Goal: Information Seeking & Learning: Learn about a topic

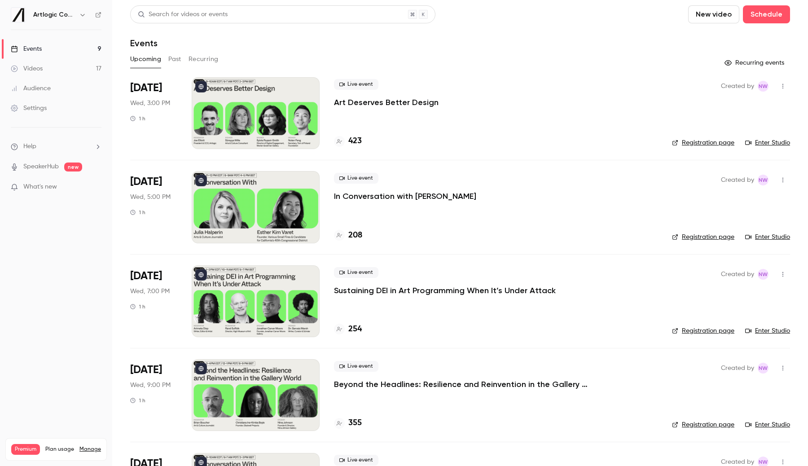
click at [75, 70] on link "Videos 17" at bounding box center [56, 69] width 112 height 20
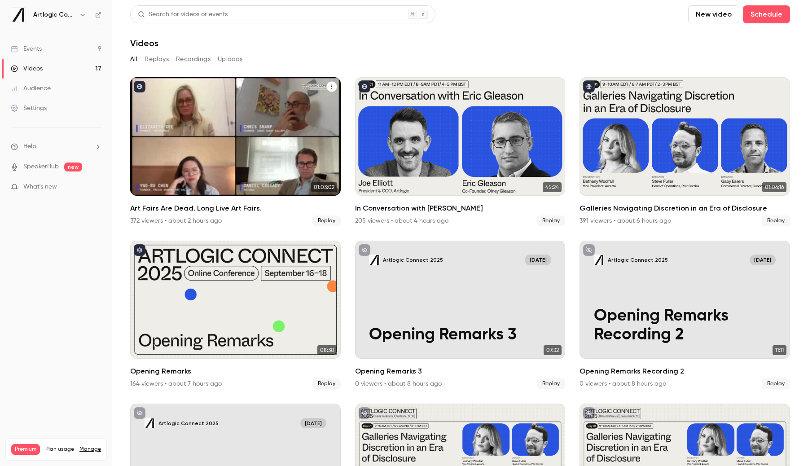
click at [179, 123] on div "Art Fairs Are Dead. Long Live Art Fairs." at bounding box center [235, 136] width 210 height 118
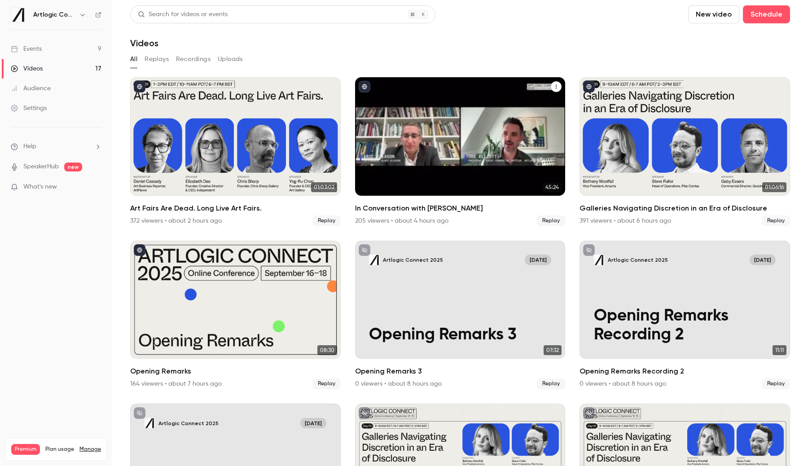
click at [393, 136] on div "In Conversation with Eric Gleason" at bounding box center [460, 136] width 210 height 118
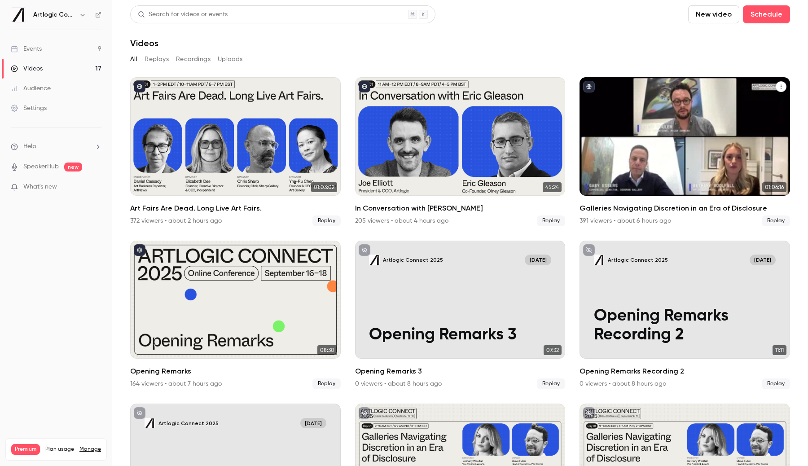
click at [583, 163] on div "Galleries Navigating Discretion in an Era of Disclosure" at bounding box center [684, 136] width 210 height 118
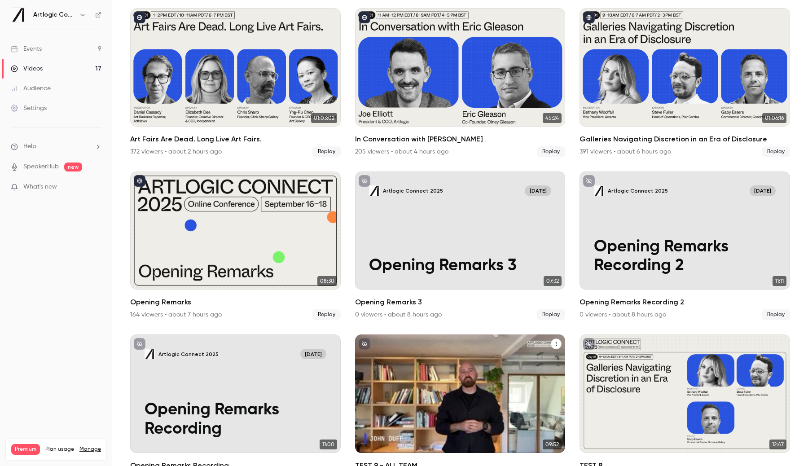
scroll to position [57, 0]
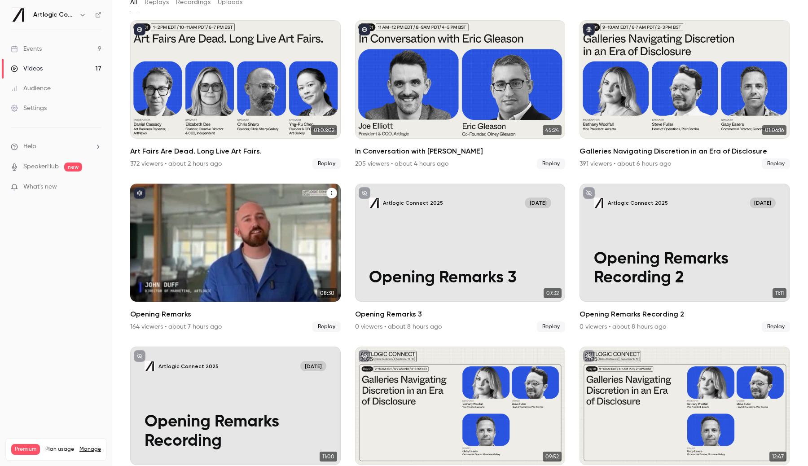
click at [313, 242] on div "Opening Remarks" at bounding box center [235, 243] width 210 height 118
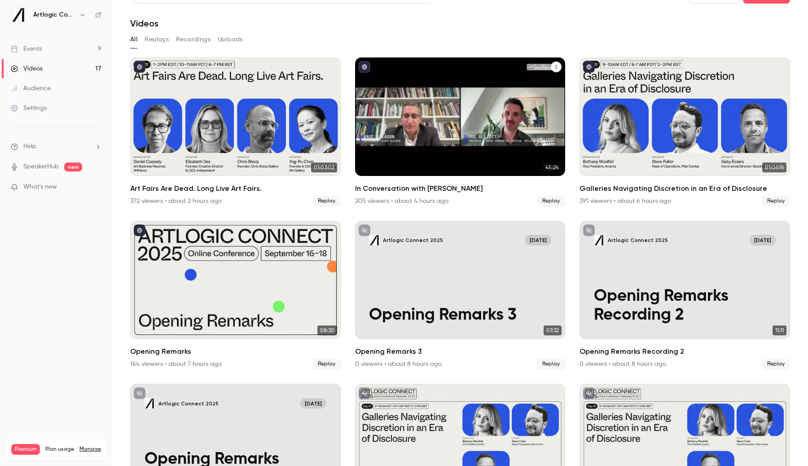
scroll to position [0, 0]
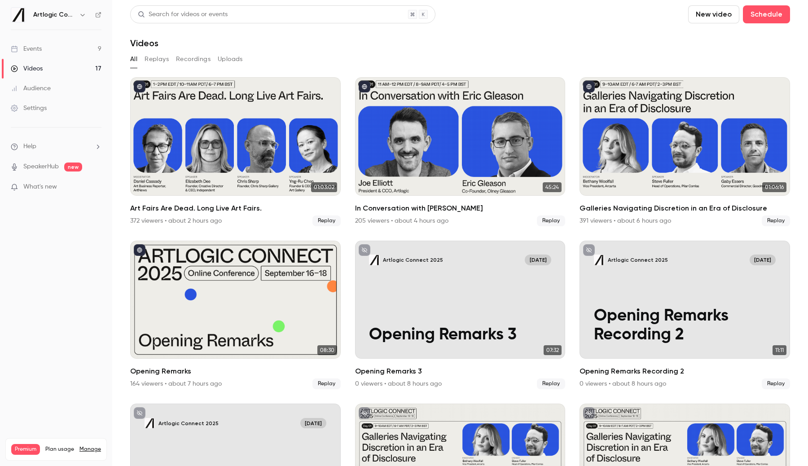
click at [70, 49] on link "Events 9" at bounding box center [56, 49] width 112 height 20
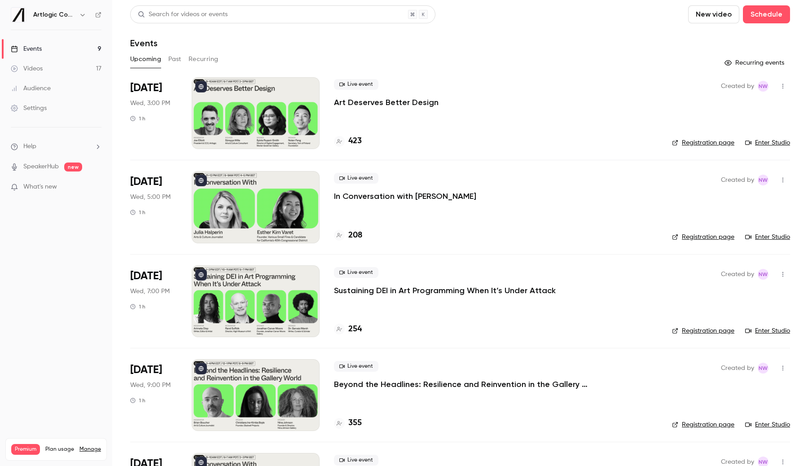
click at [172, 58] on button "Past" at bounding box center [174, 59] width 13 height 14
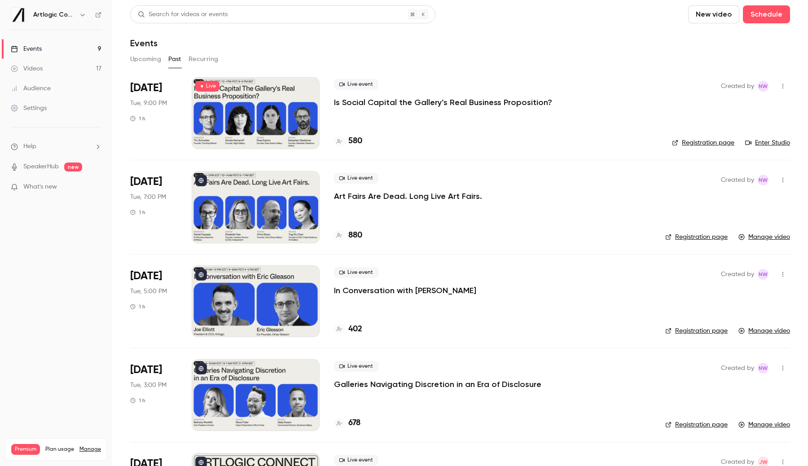
click at [300, 108] on div at bounding box center [256, 113] width 128 height 72
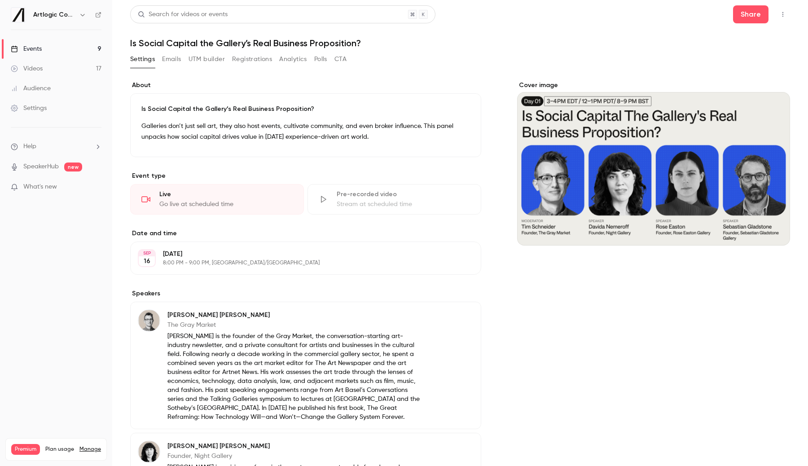
click at [290, 56] on button "Analytics" at bounding box center [293, 59] width 28 height 14
click at [59, 53] on link "Events 9" at bounding box center [56, 49] width 112 height 20
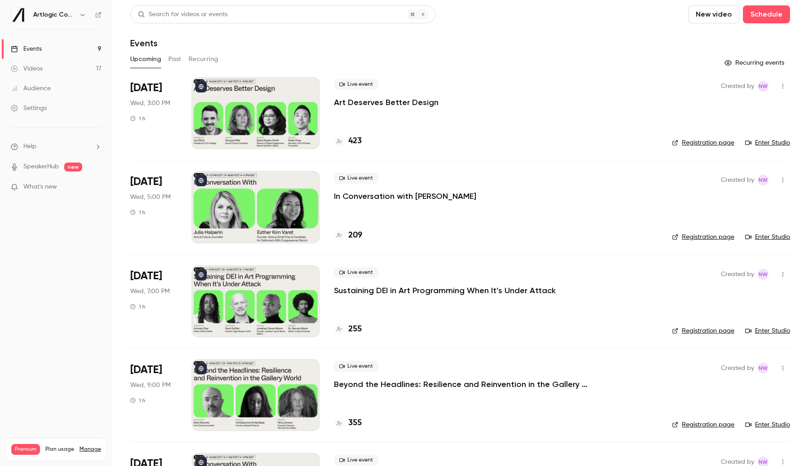
click at [85, 69] on link "Videos 17" at bounding box center [56, 69] width 112 height 20
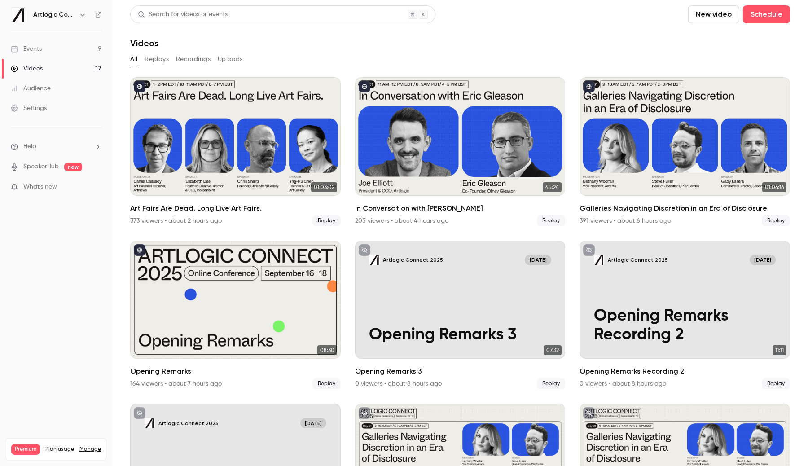
click at [77, 39] on ul "Events 9 Videos 17 Audience Settings" at bounding box center [56, 78] width 112 height 97
click at [52, 66] on link "Videos 17" at bounding box center [56, 69] width 112 height 20
click at [154, 57] on button "Replays" at bounding box center [156, 59] width 24 height 14
click at [73, 63] on link "Videos 17" at bounding box center [56, 69] width 112 height 20
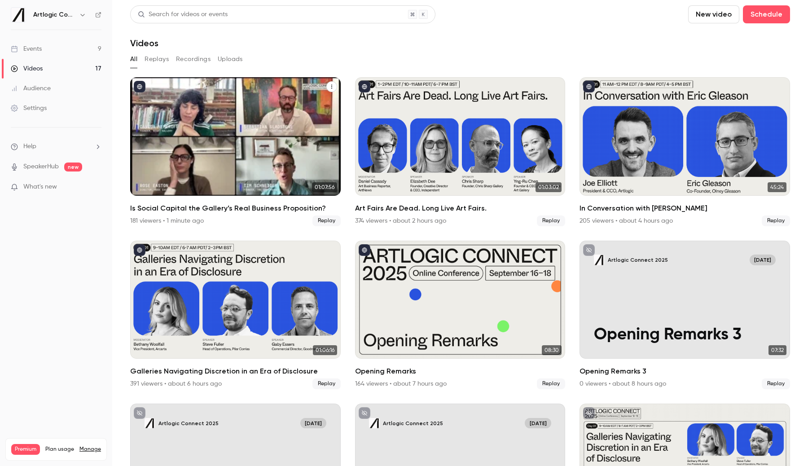
click at [270, 109] on div "Is Social Capital the Gallery’s Real Business Proposition?" at bounding box center [235, 136] width 210 height 118
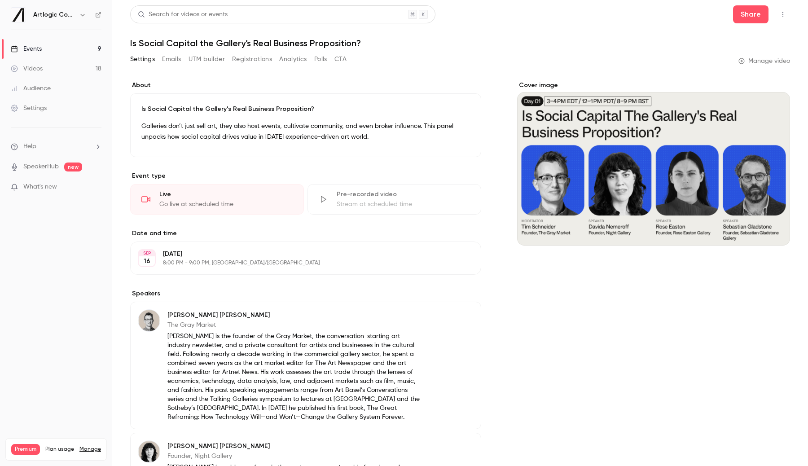
click at [290, 59] on button "Analytics" at bounding box center [293, 59] width 28 height 14
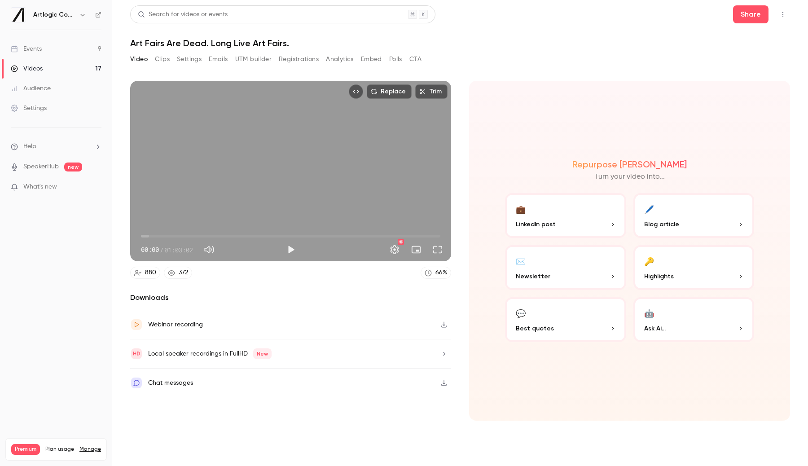
click at [306, 58] on button "Registrations" at bounding box center [299, 59] width 40 height 14
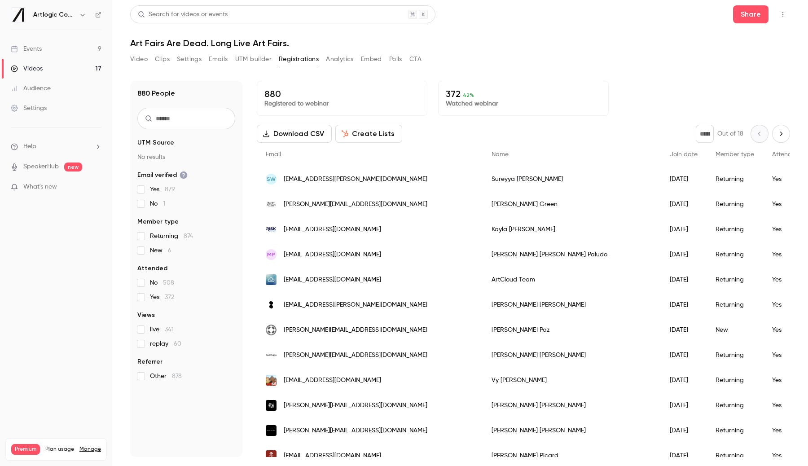
click at [339, 65] on button "Analytics" at bounding box center [340, 59] width 28 height 14
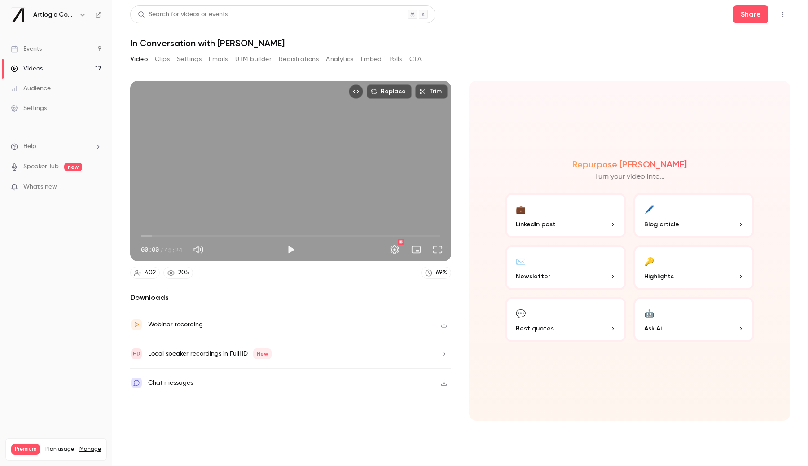
click at [305, 57] on button "Registrations" at bounding box center [299, 59] width 40 height 14
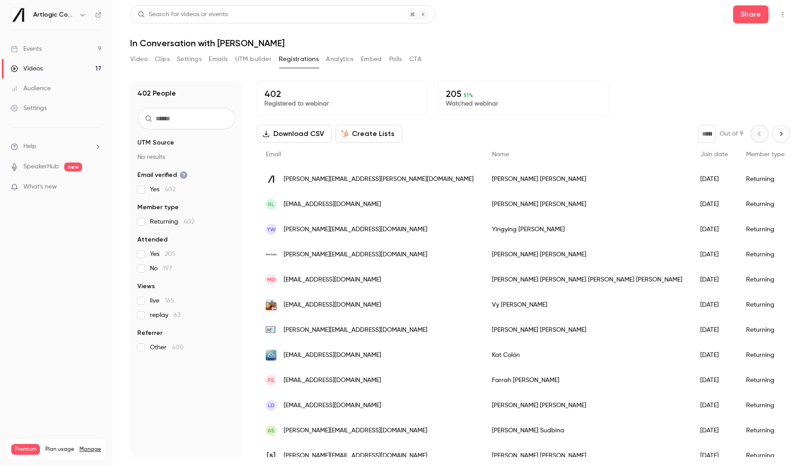
click at [330, 58] on button "Analytics" at bounding box center [340, 59] width 28 height 14
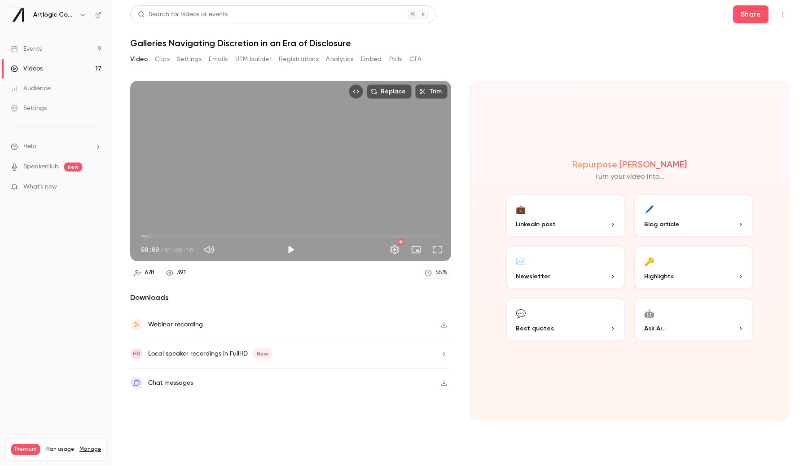
click at [344, 61] on button "Analytics" at bounding box center [340, 59] width 28 height 14
click at [292, 60] on button "Registrations" at bounding box center [299, 59] width 40 height 14
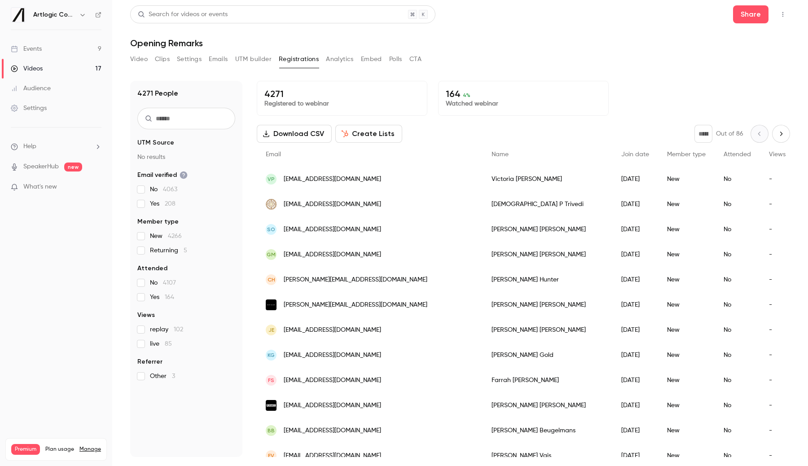
click at [342, 59] on button "Analytics" at bounding box center [340, 59] width 28 height 14
